Goal: Information Seeking & Learning: Find specific fact

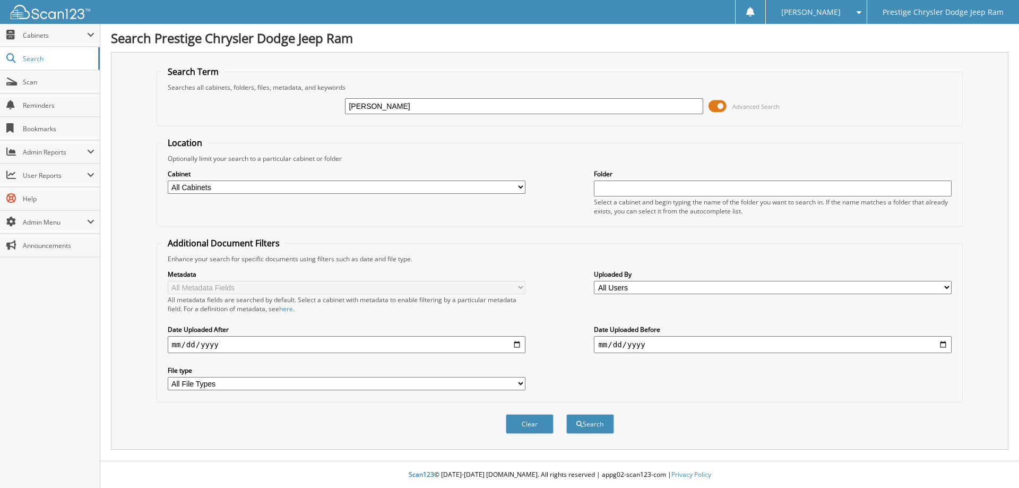
type input "[PERSON_NAME]"
click at [327, 189] on select "All Cabinets ACCOUNTS PAYABLE ACCOUNTS RECEIVABLE CAR DEALS MISC PARTS PAYROLL" at bounding box center [347, 186] width 358 height 13
select select "41277"
click at [168, 180] on select "All Cabinets ACCOUNTS PAYABLE ACCOUNTS RECEIVABLE CAR DEALS MISC PARTS PAYROLL" at bounding box center [347, 186] width 358 height 13
click at [611, 187] on input "text" at bounding box center [773, 188] width 358 height 16
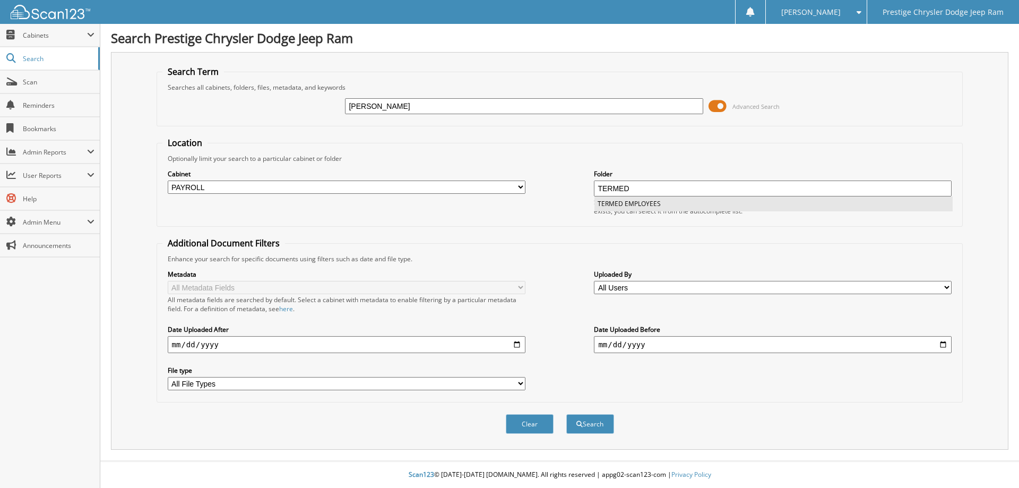
click at [651, 204] on li "TERMED EMPLOYEES" at bounding box center [773, 203] width 357 height 14
type input "TERMED EMPLOYEES"
click at [588, 427] on button "Search" at bounding box center [590, 424] width 48 height 20
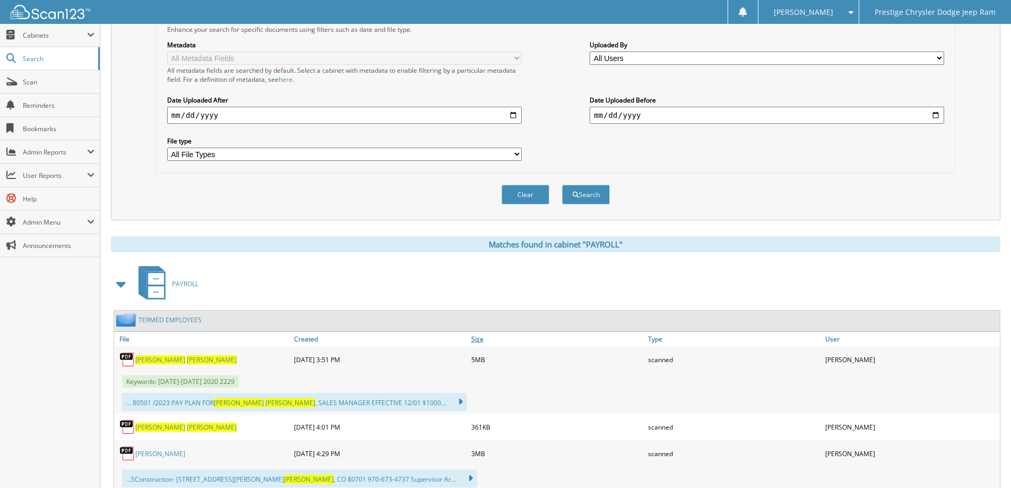
scroll to position [264, 0]
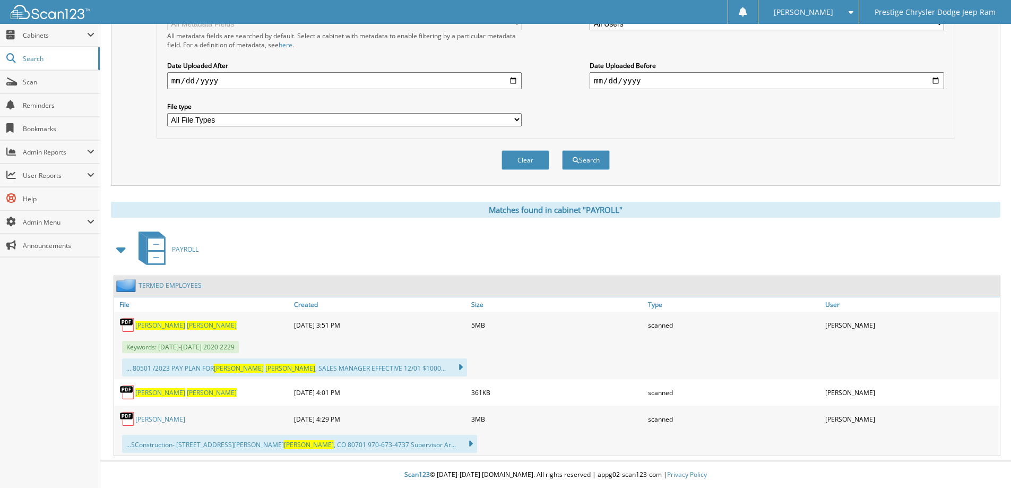
click at [158, 324] on span "[PERSON_NAME]" at bounding box center [160, 325] width 50 height 9
click at [63, 84] on span "Scan" at bounding box center [59, 81] width 72 height 9
